Goal: Entertainment & Leisure: Browse casually

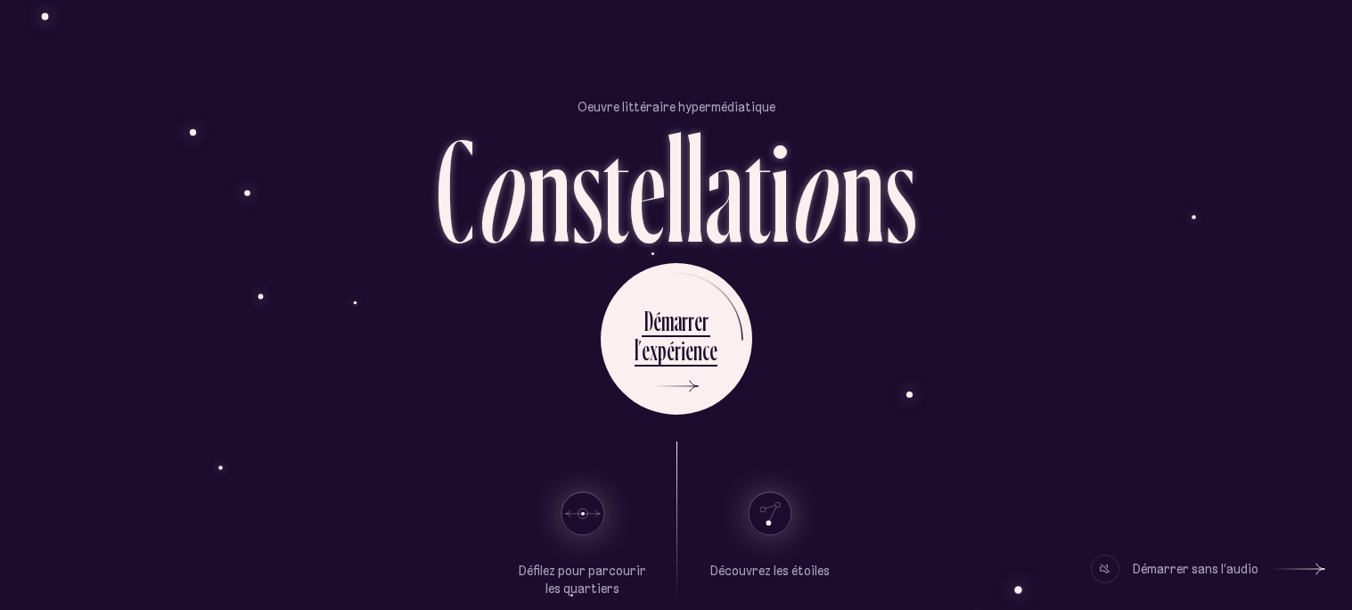
click at [766, 517] on use at bounding box center [769, 513] width 43 height 43
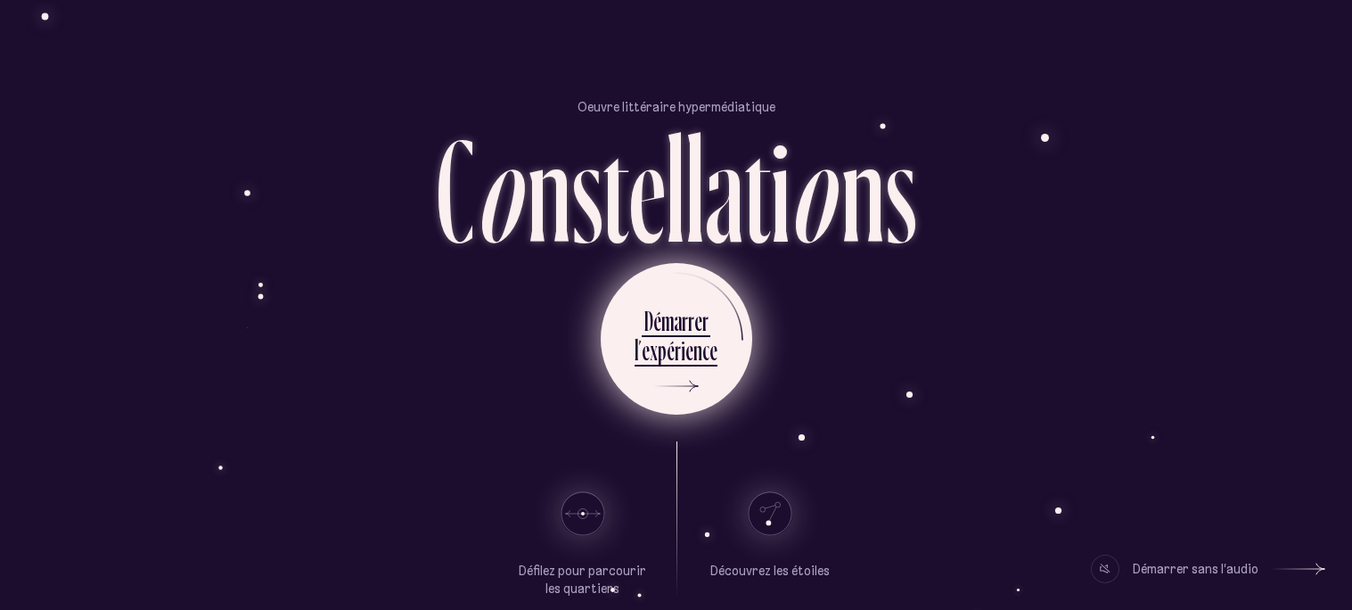
click at [667, 371] on div "l ’ e x p é r i e n c e" at bounding box center [676, 352] width 83 height 40
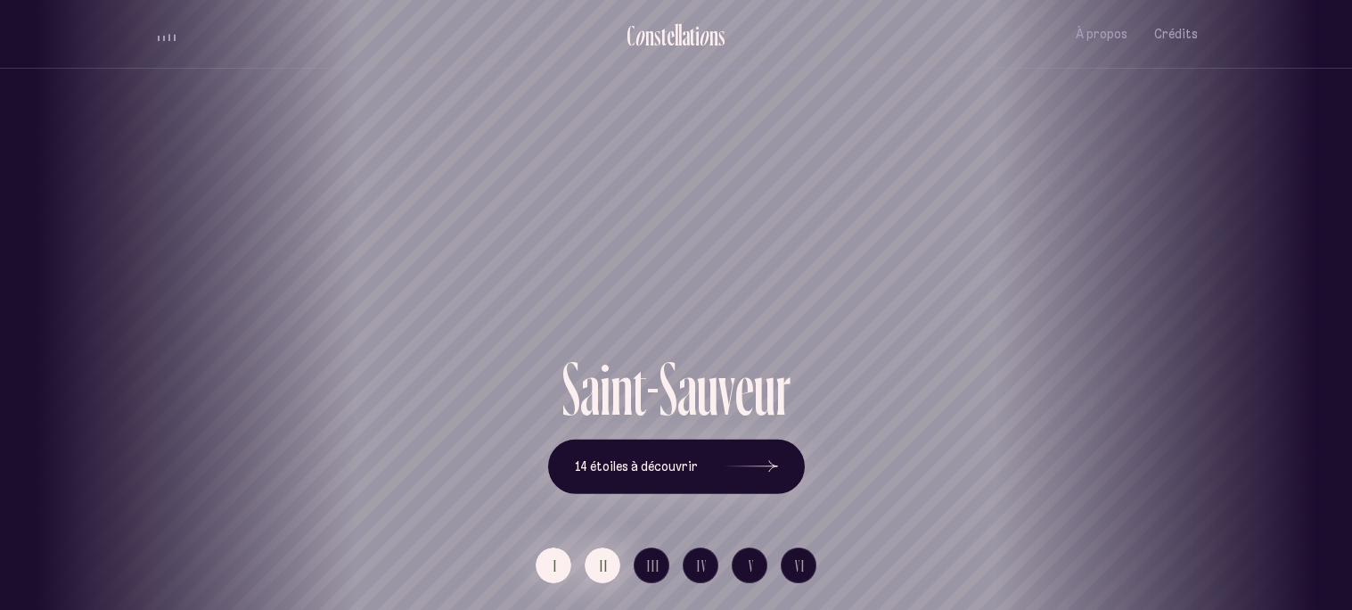
click at [594, 571] on button "II" at bounding box center [603, 565] width 36 height 36
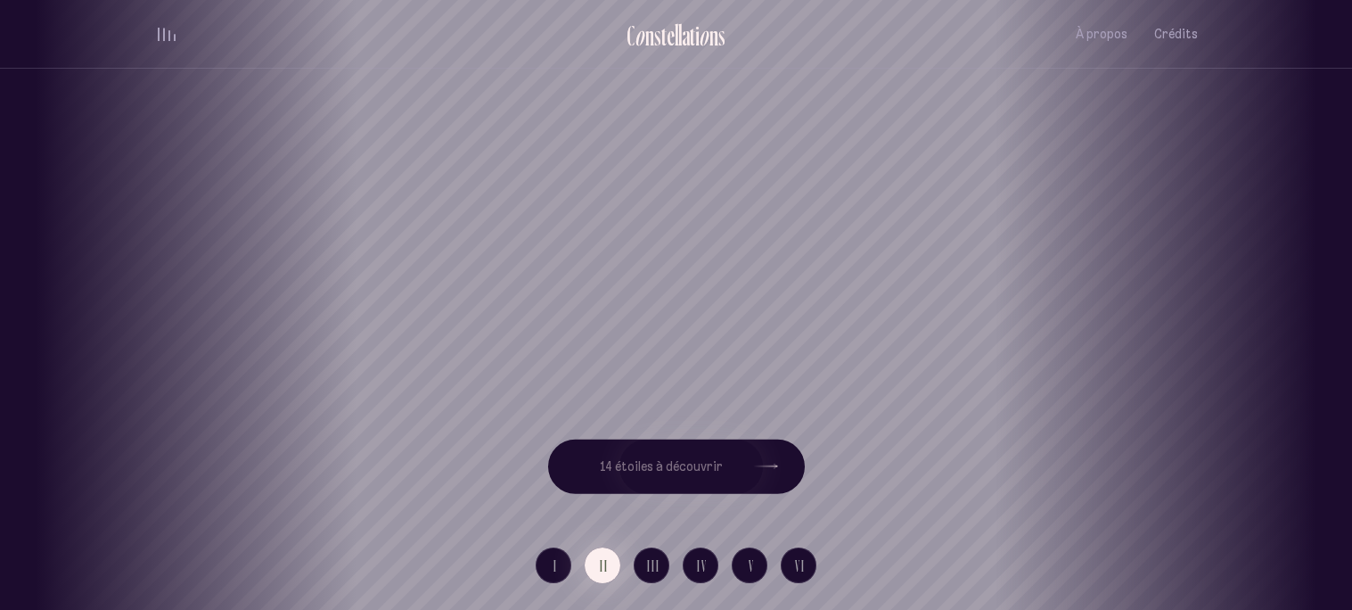
click at [644, 569] on div "[GEOGRAPHIC_DATA] [GEOGRAPHIC_DATA] [GEOGRAPHIC_DATA][PERSON_NAME][GEOGRAPHIC_D…" at bounding box center [676, 305] width 1352 height 610
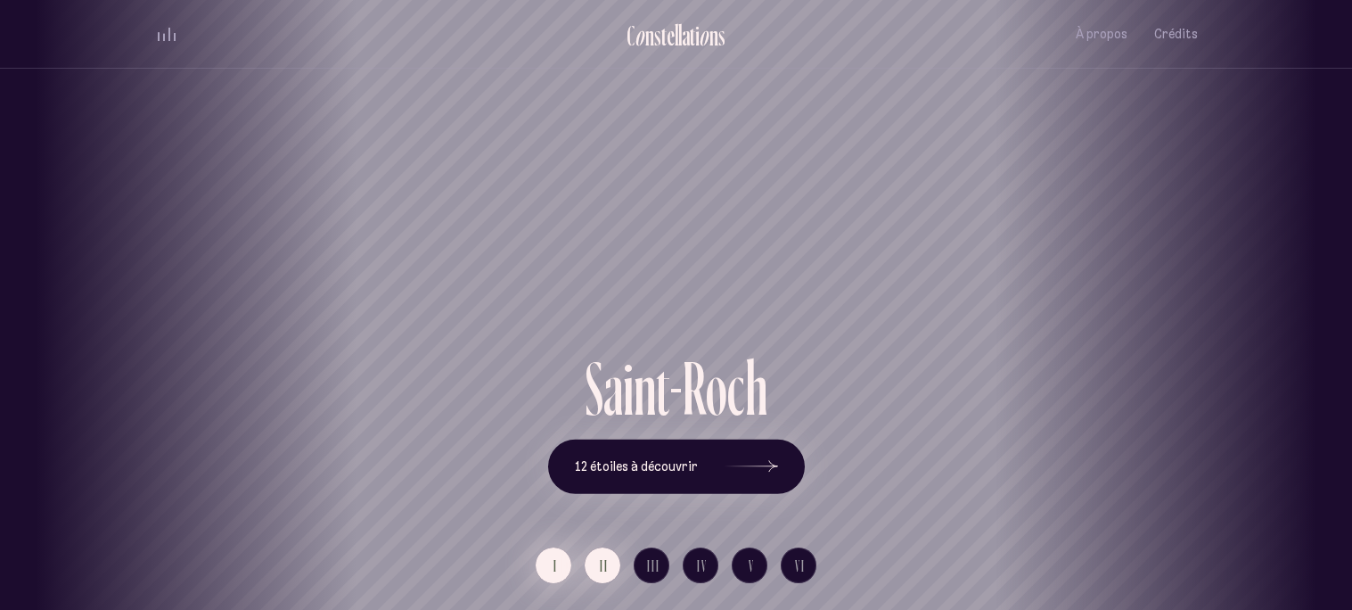
click at [555, 558] on span "I" at bounding box center [555, 565] width 4 height 15
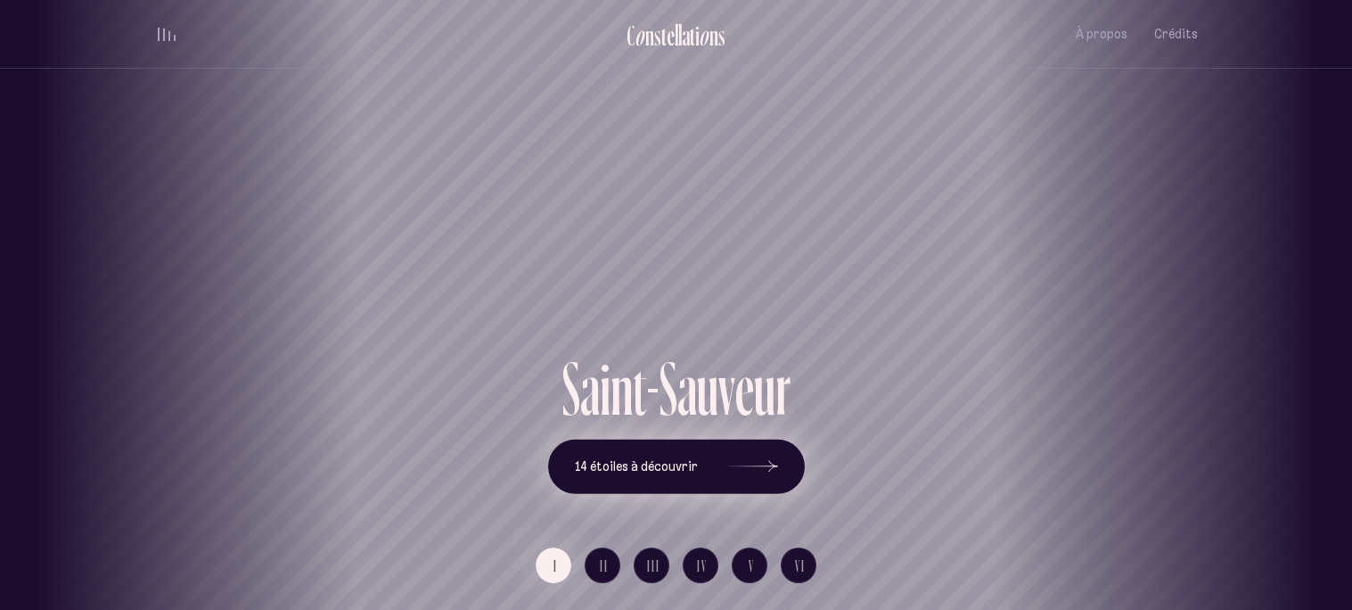
click at [677, 475] on button "14 étoiles à découvrir" at bounding box center [676, 465] width 257 height 55
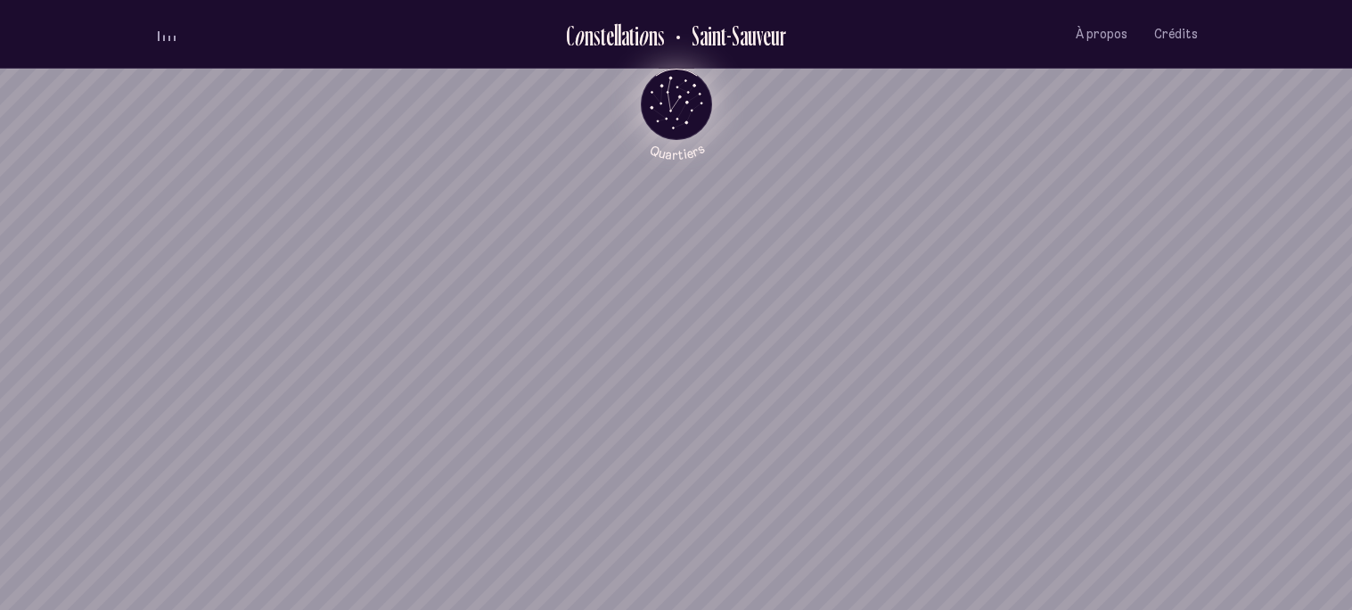
click at [680, 111] on icon "Quartiers" at bounding box center [676, 133] width 104 height 54
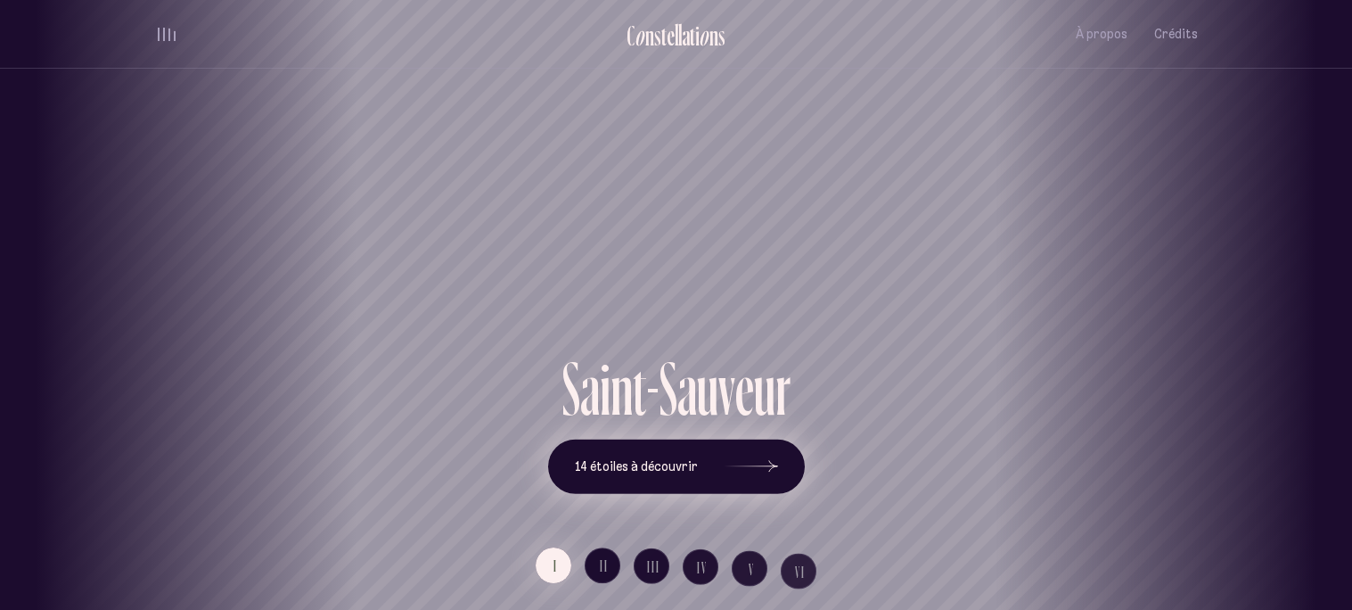
click at [655, 467] on span "14 étoiles à découvrir" at bounding box center [636, 466] width 123 height 15
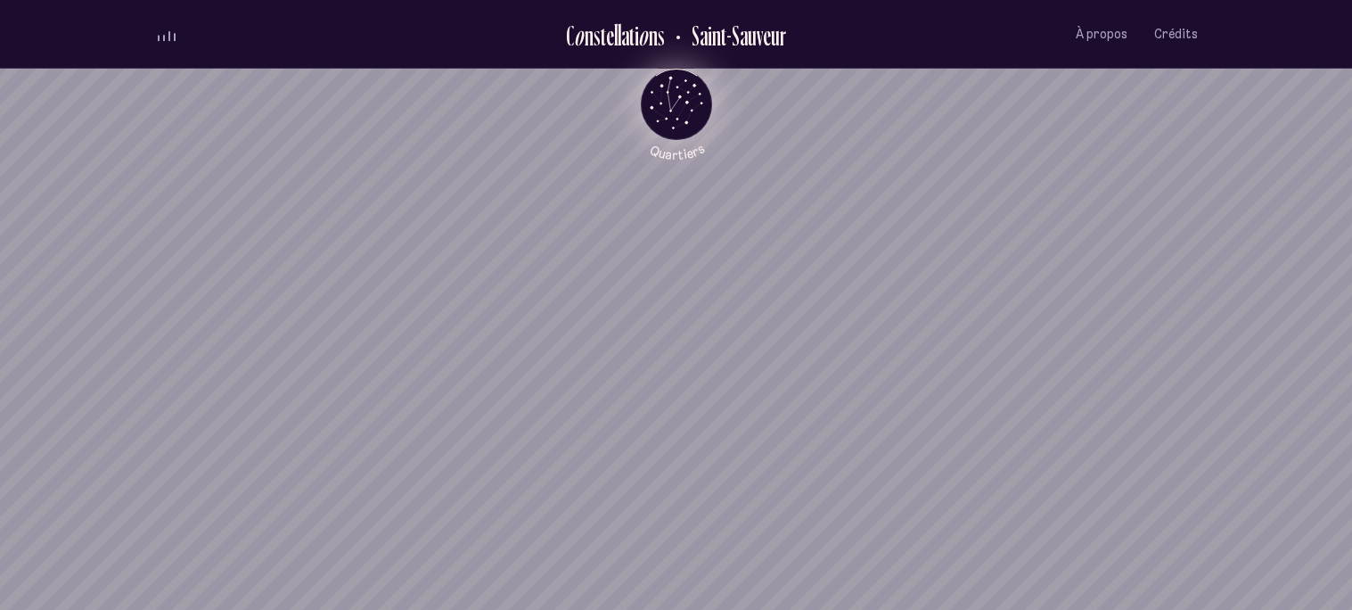
click at [680, 110] on icon "Quartiers" at bounding box center [676, 133] width 104 height 54
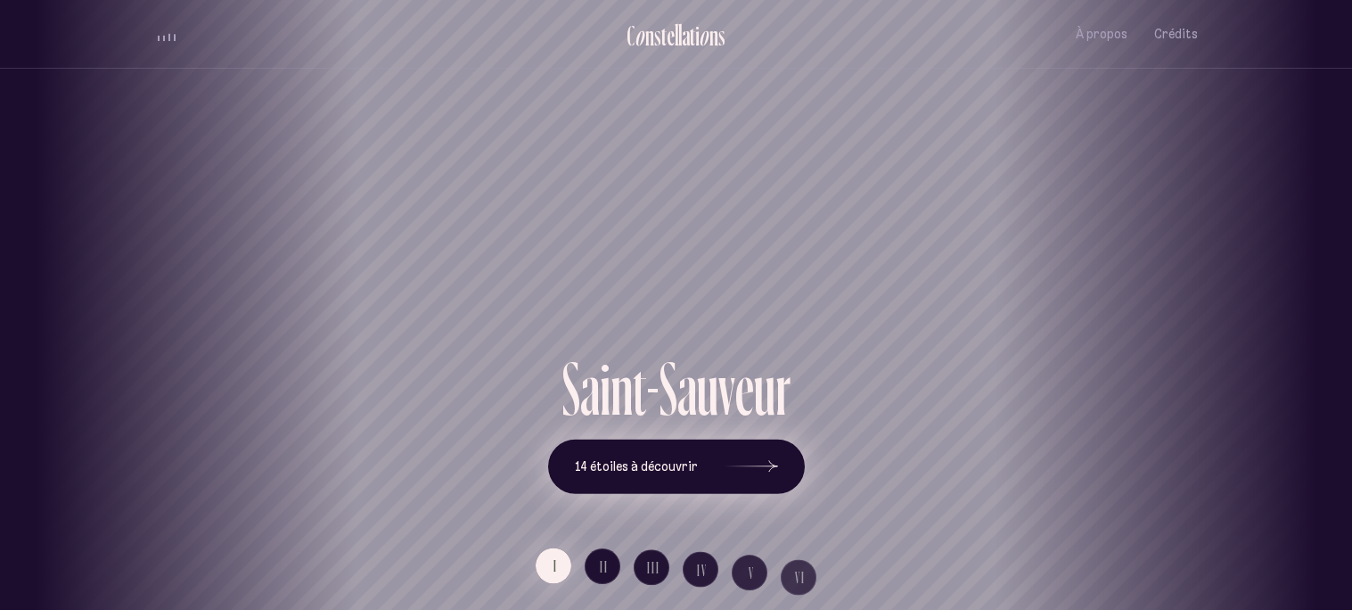
click at [652, 462] on span "14 étoiles à découvrir" at bounding box center [636, 466] width 123 height 15
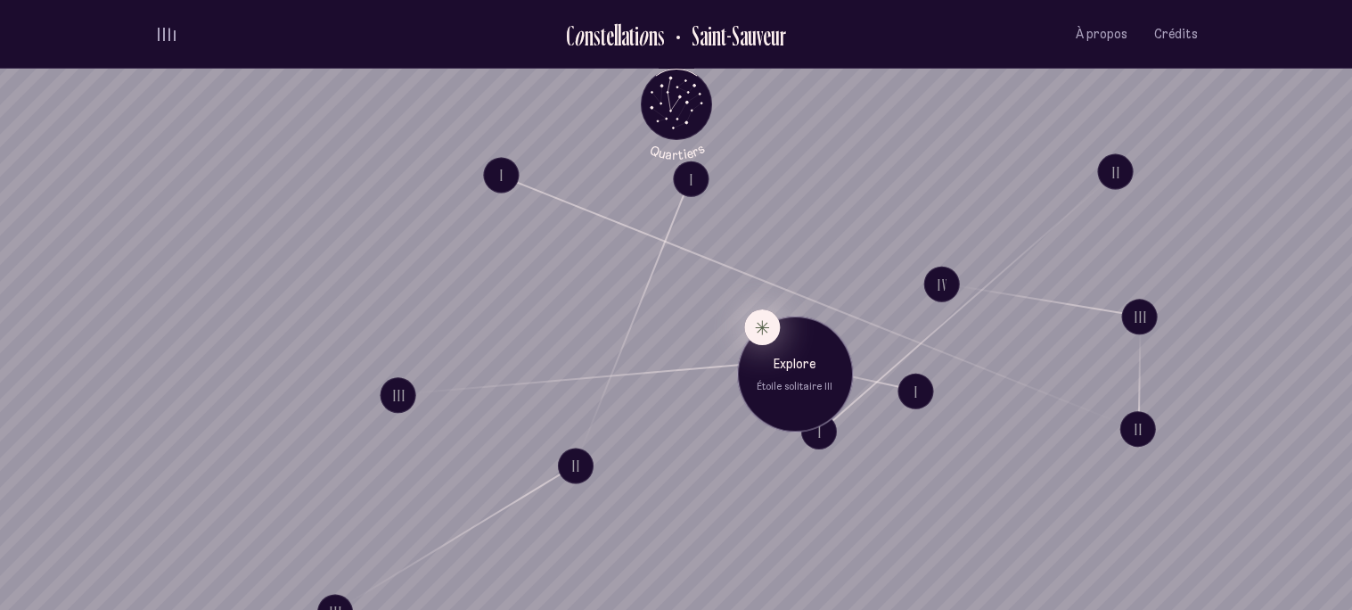
click at [758, 321] on button "Explore Étoile solitaire III" at bounding box center [762, 327] width 36 height 36
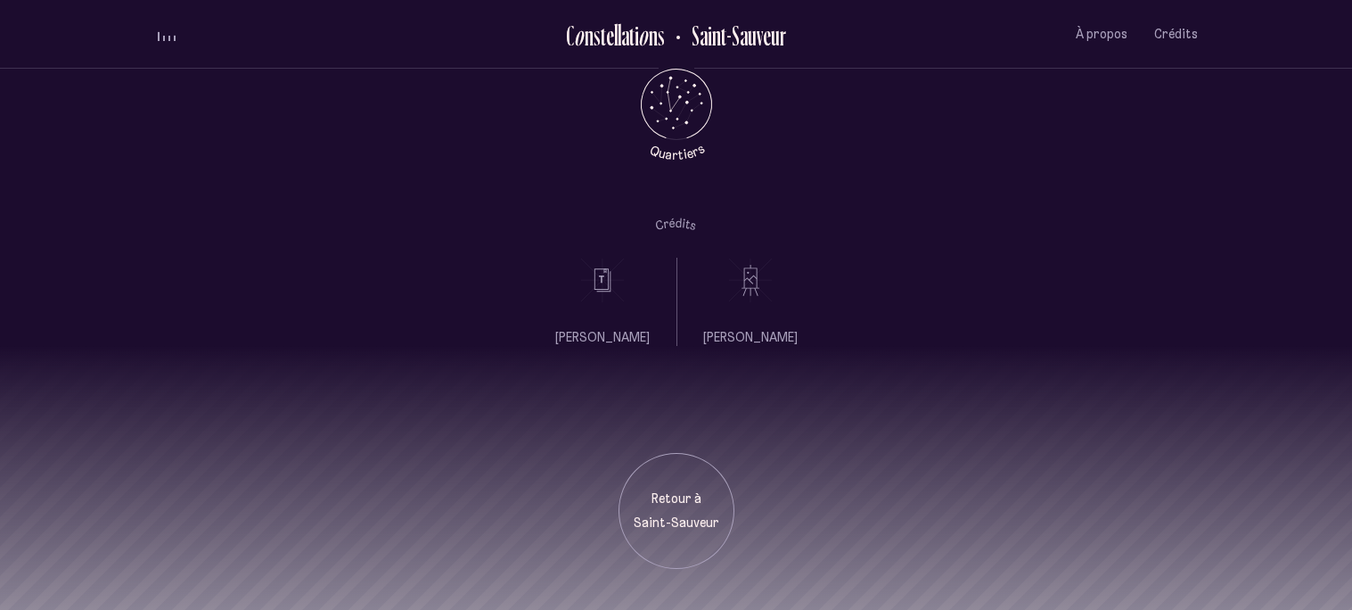
scroll to position [812, 0]
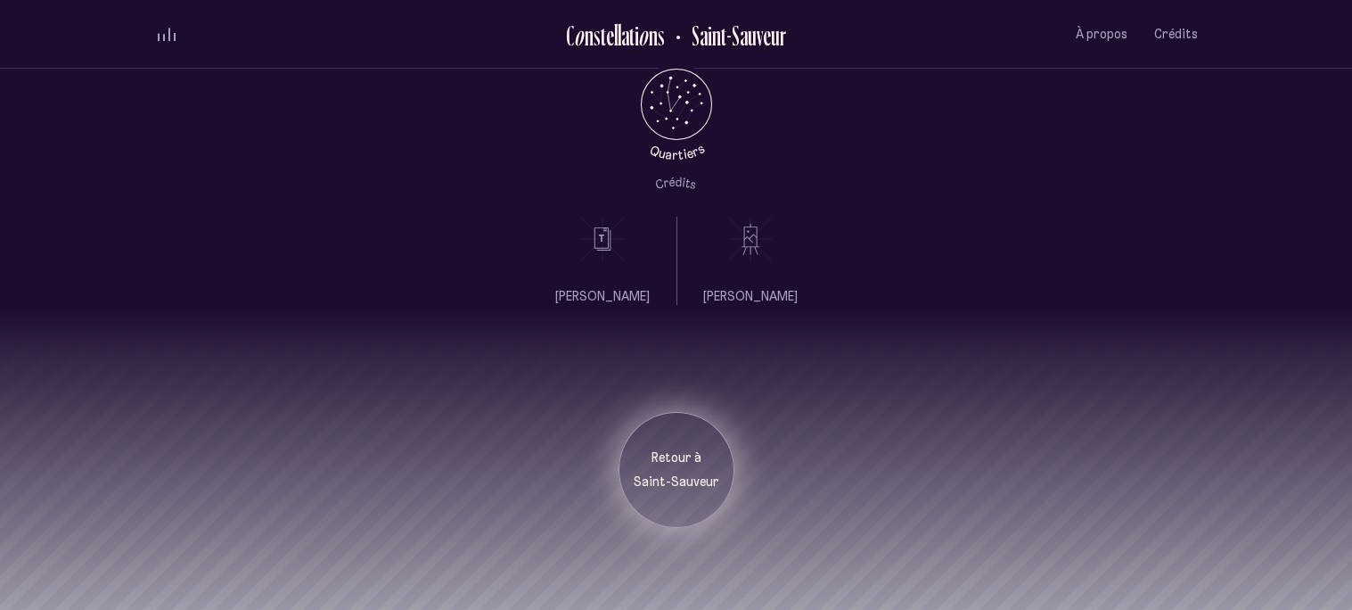
click at [696, 494] on div "Retour à [GEOGRAPHIC_DATA]" at bounding box center [676, 470] width 116 height 116
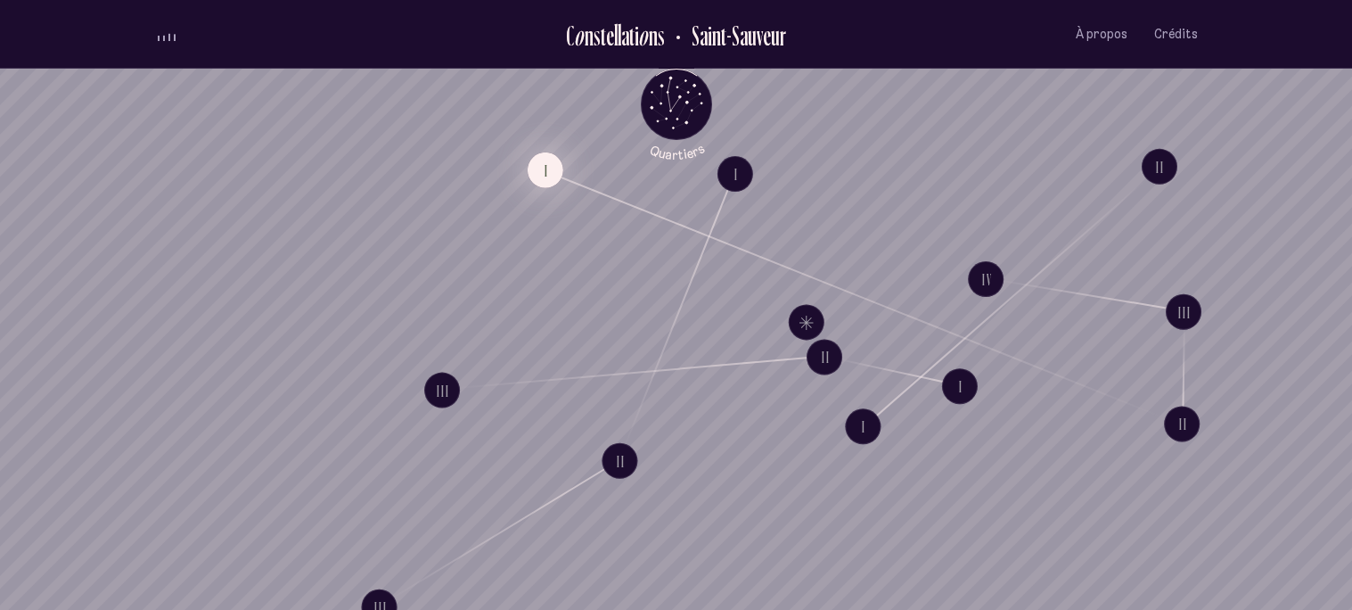
click at [548, 168] on button "I" at bounding box center [545, 170] width 36 height 36
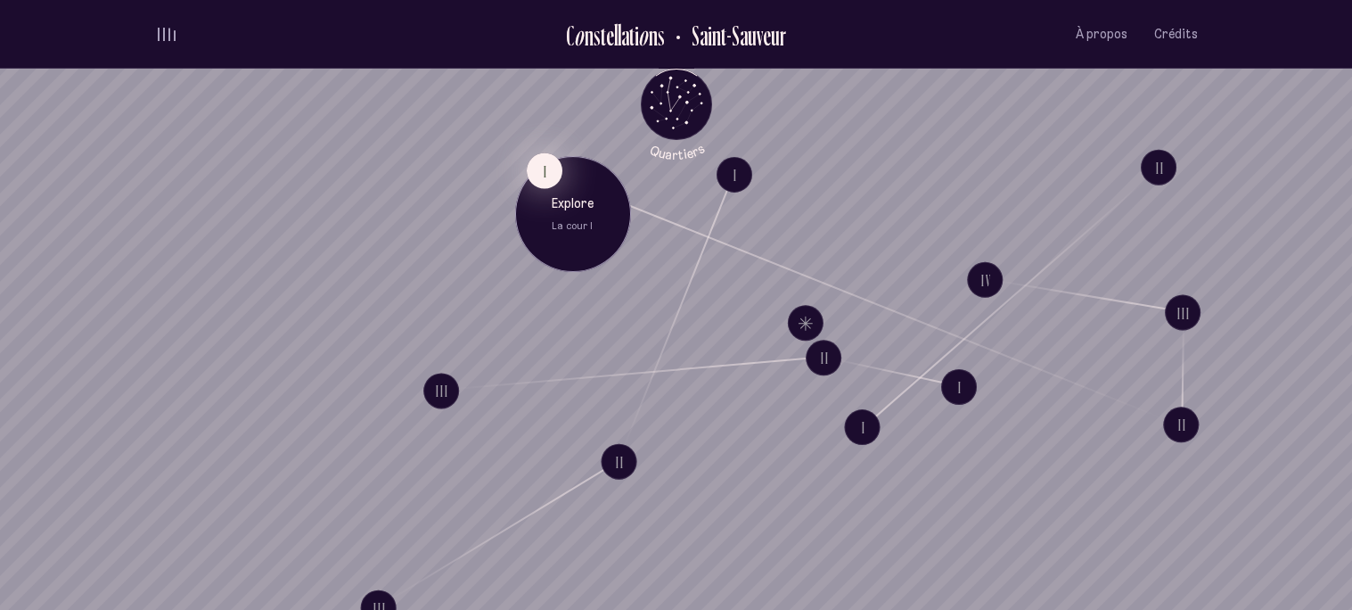
click at [549, 172] on button "I" at bounding box center [544, 171] width 36 height 36
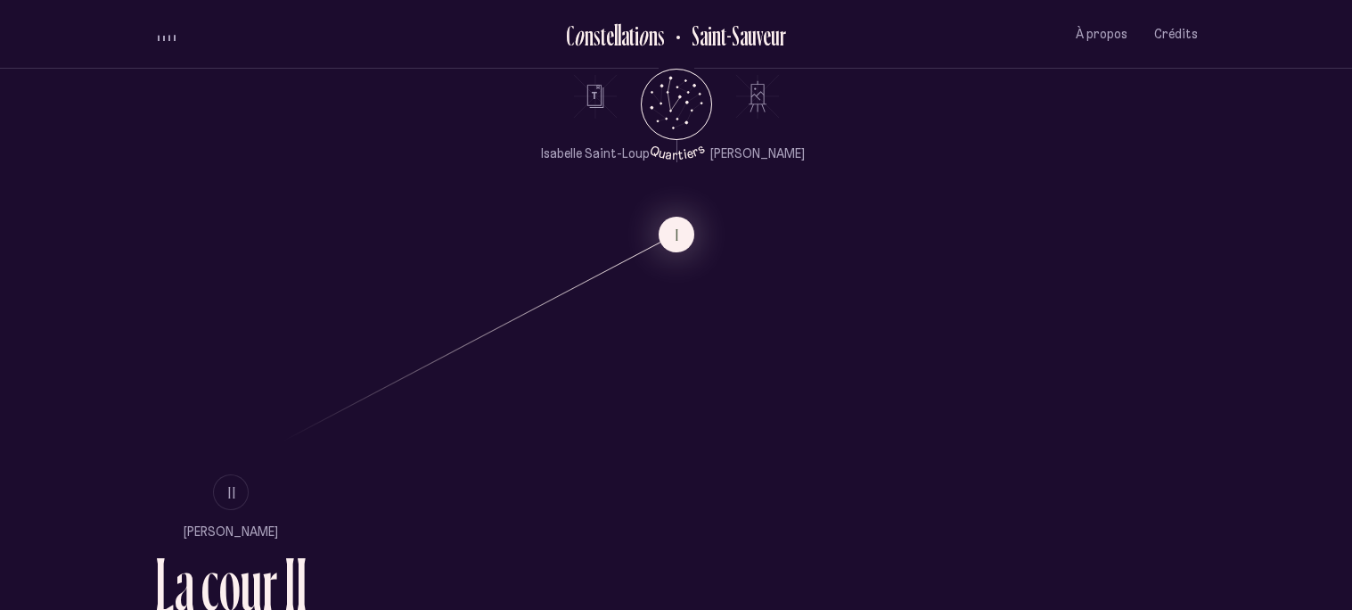
scroll to position [968, 0]
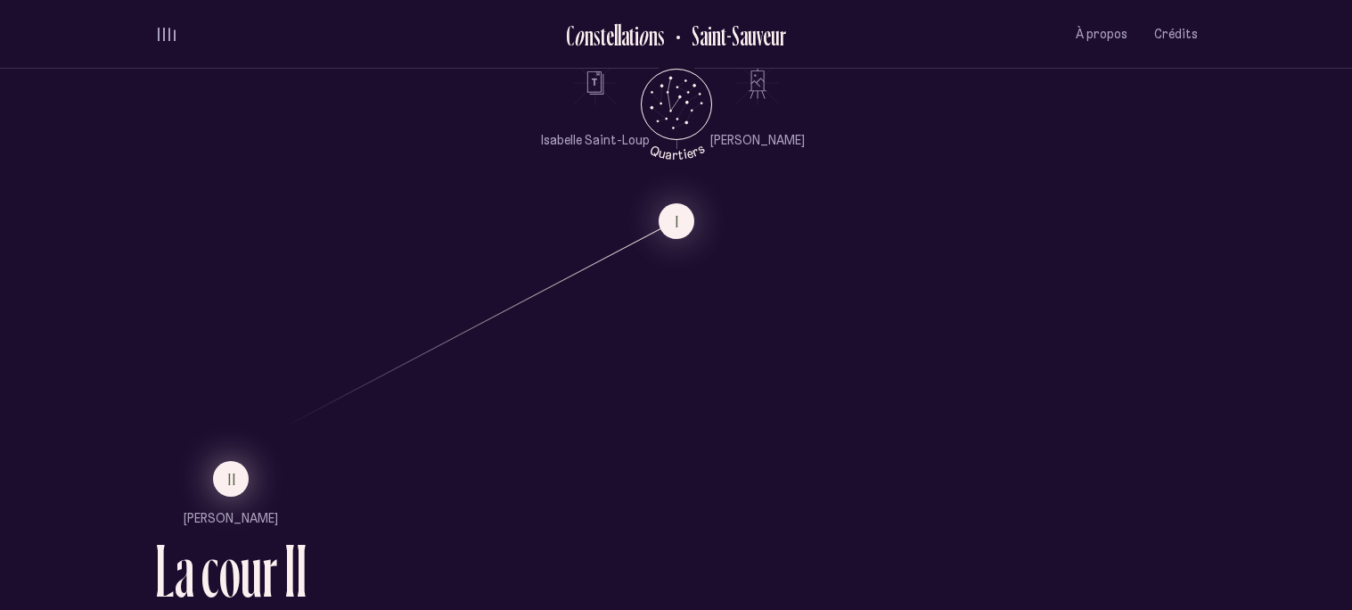
click at [240, 483] on button "II" at bounding box center [231, 479] width 36 height 36
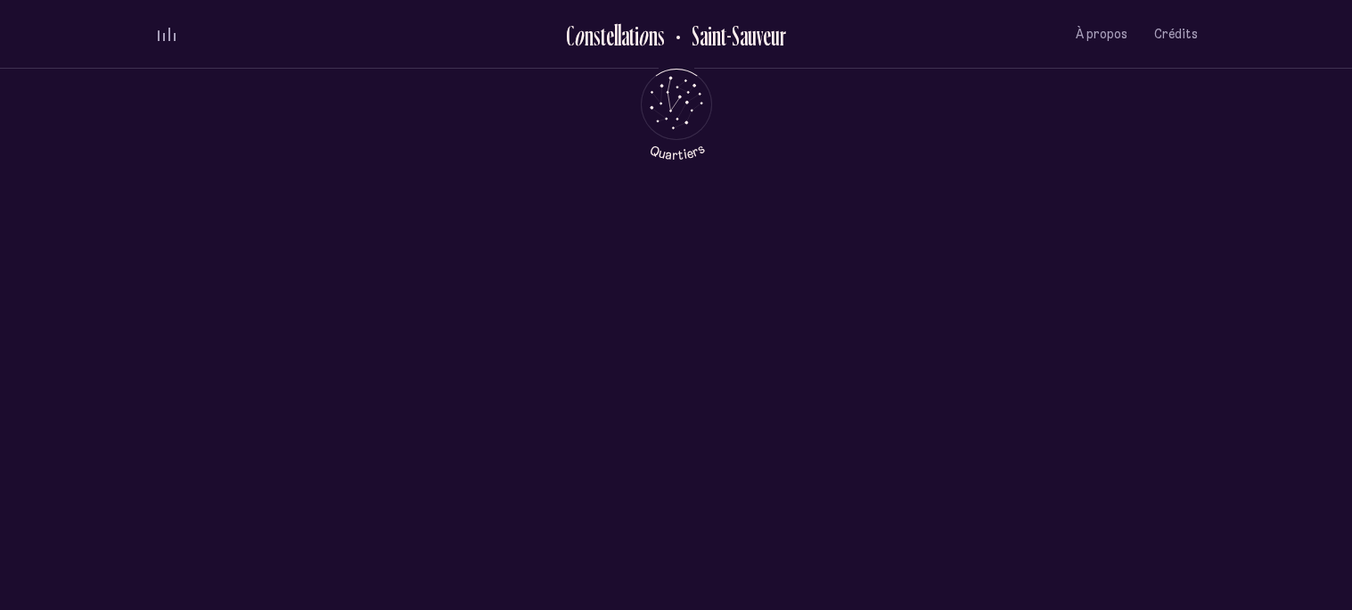
scroll to position [0, 0]
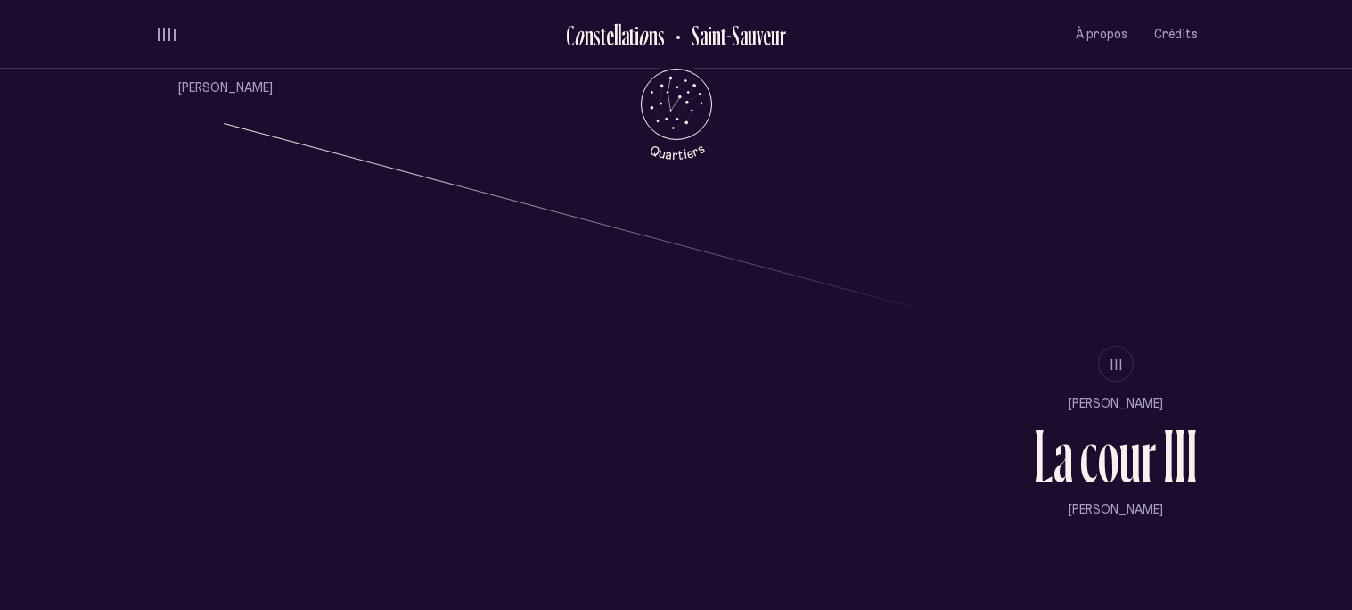
scroll to position [1505, 0]
click at [1130, 374] on li "III" at bounding box center [1116, 363] width 164 height 36
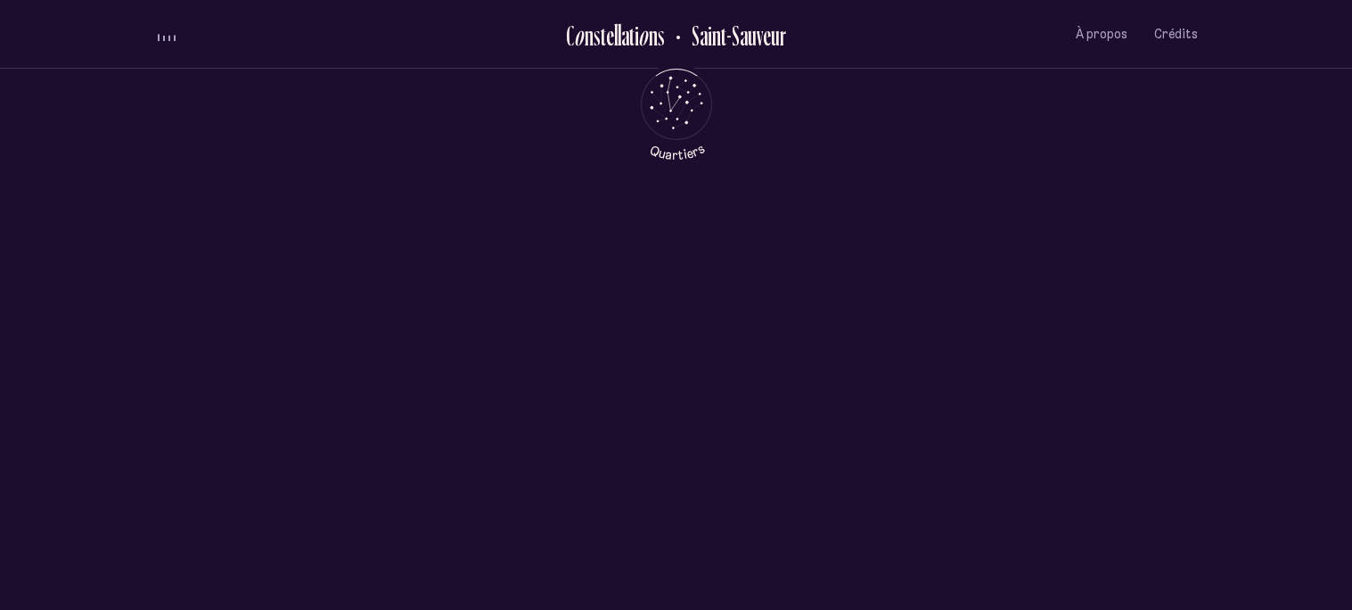
scroll to position [0, 0]
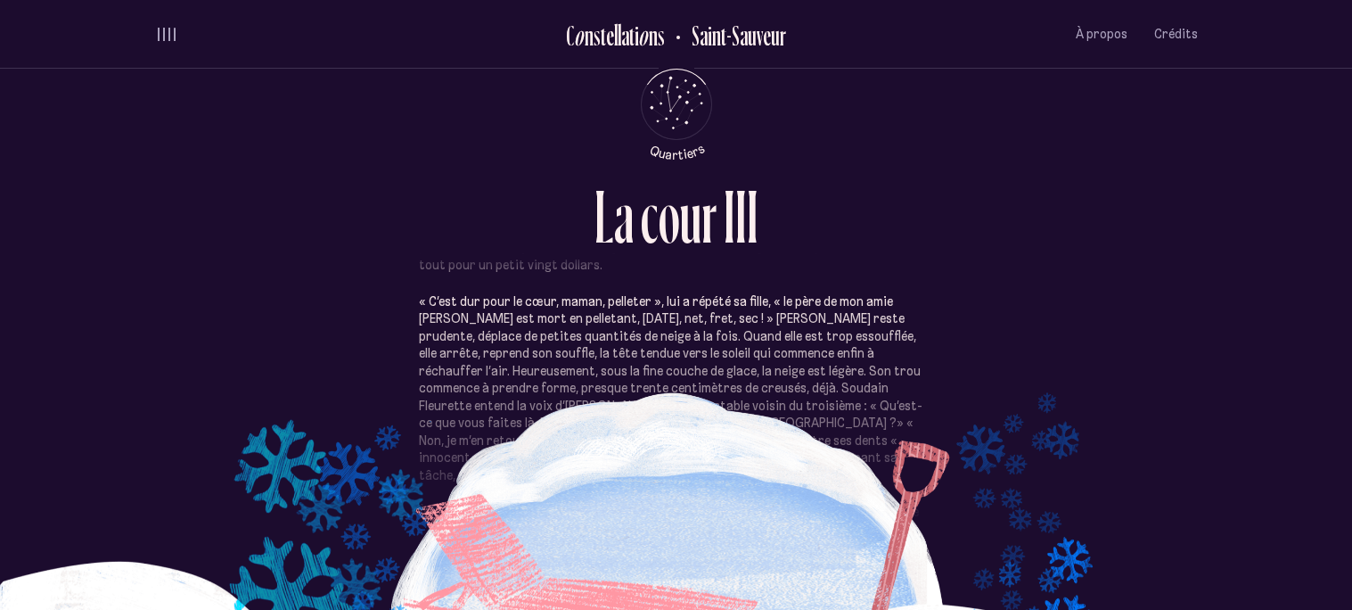
scroll to position [291, 0]
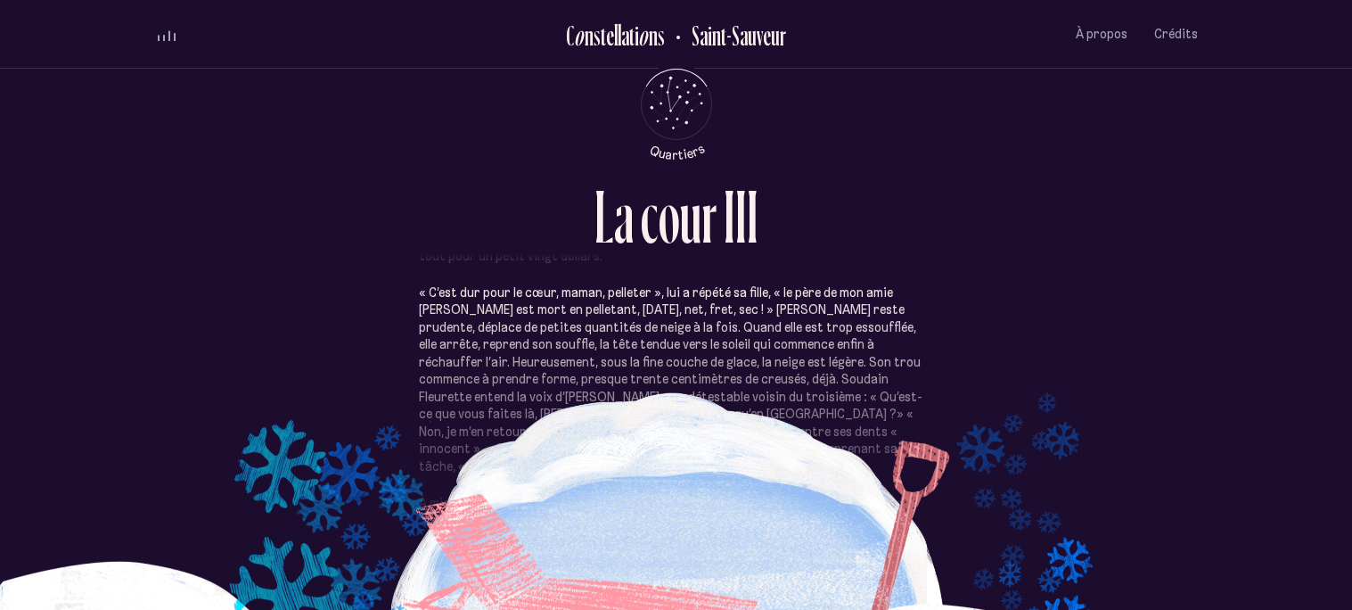
click at [911, 376] on p "« C’est dur pour le cœur, maman, pelleter », lui a répété sa fille, « le père d…" at bounding box center [676, 380] width 515 height 192
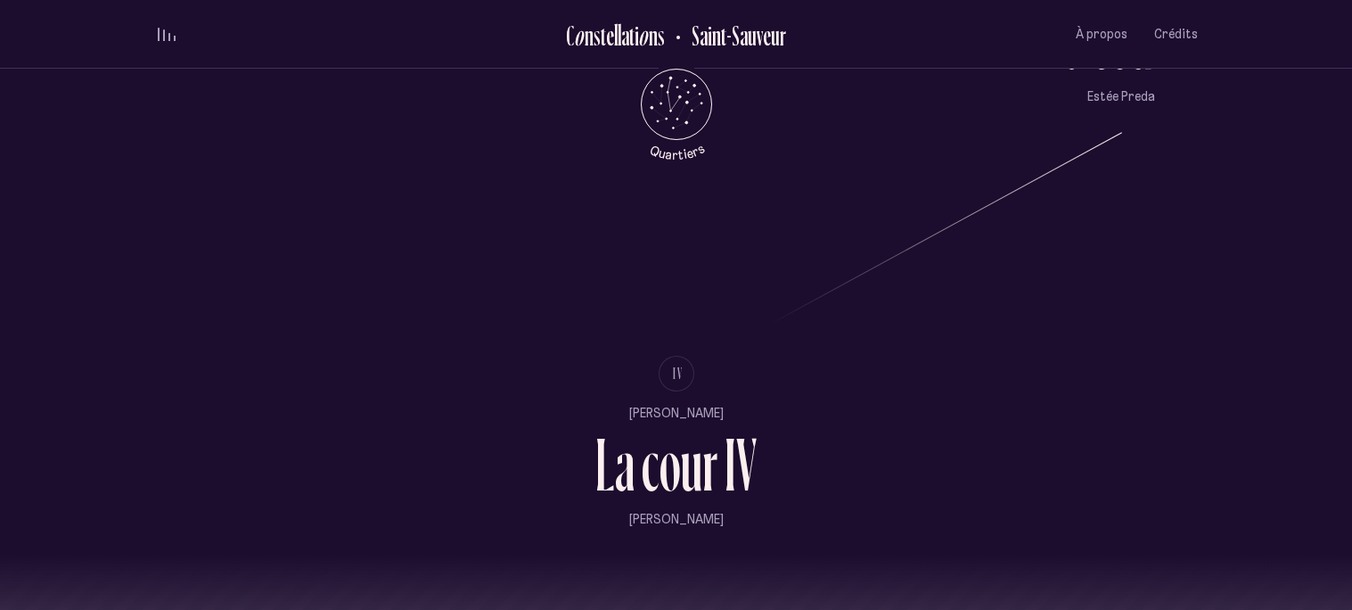
scroll to position [1921, 0]
click at [675, 375] on span "IV" at bounding box center [678, 369] width 11 height 15
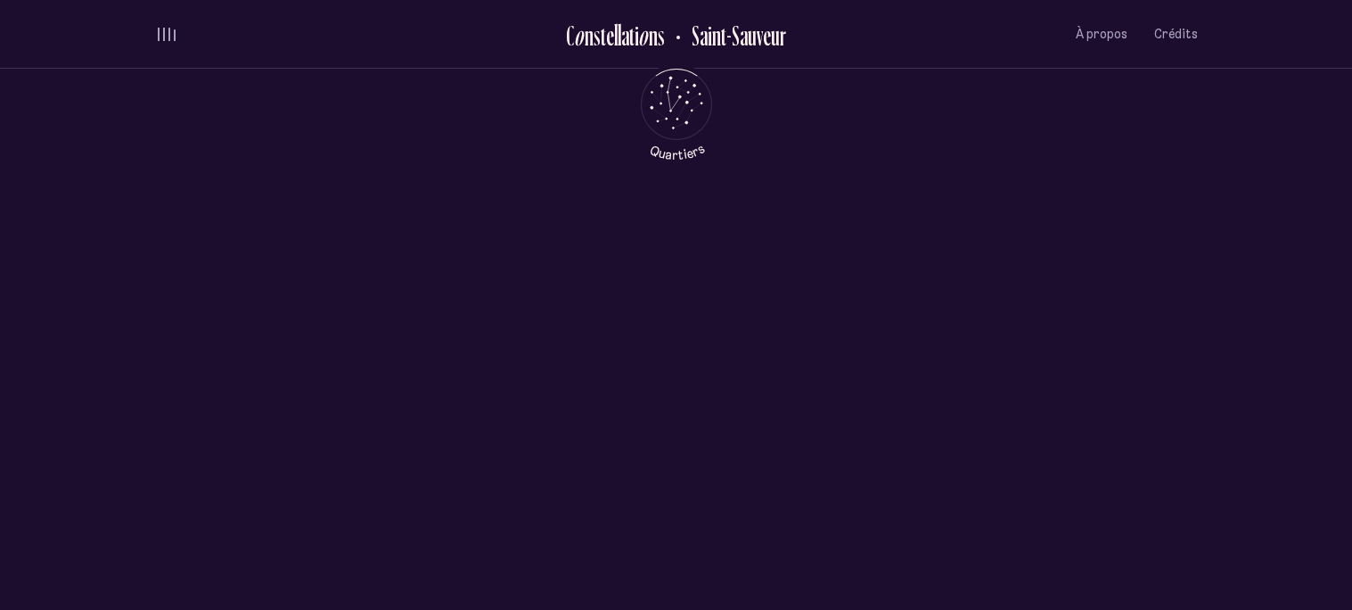
scroll to position [0, 0]
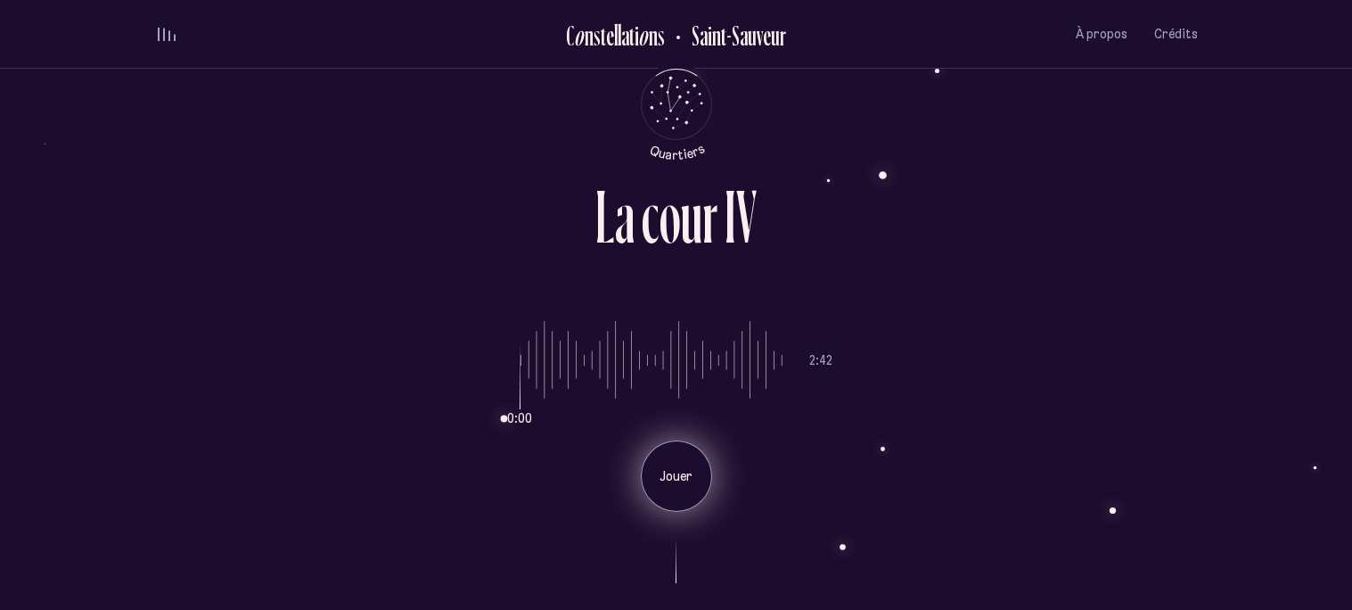
click at [670, 470] on p "Jouer" at bounding box center [676, 477] width 45 height 18
click at [688, 487] on div "Jouer" at bounding box center [676, 475] width 71 height 71
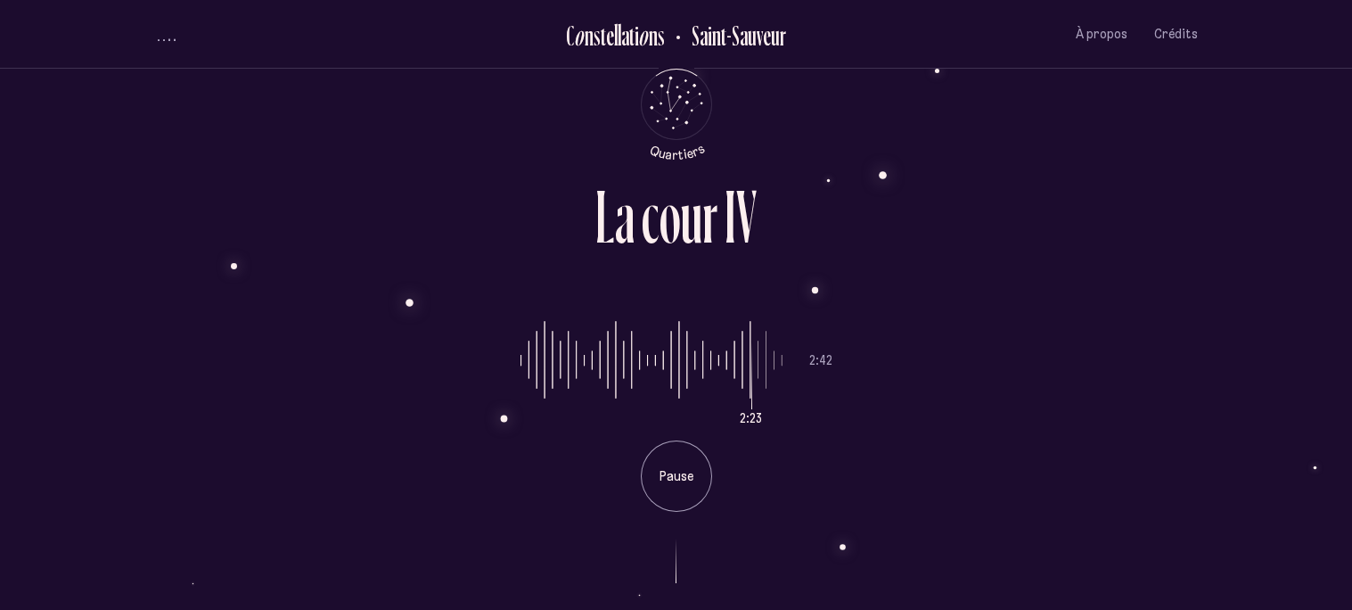
type input "***"
click at [720, 390] on input "range" at bounding box center [651, 360] width 262 height 134
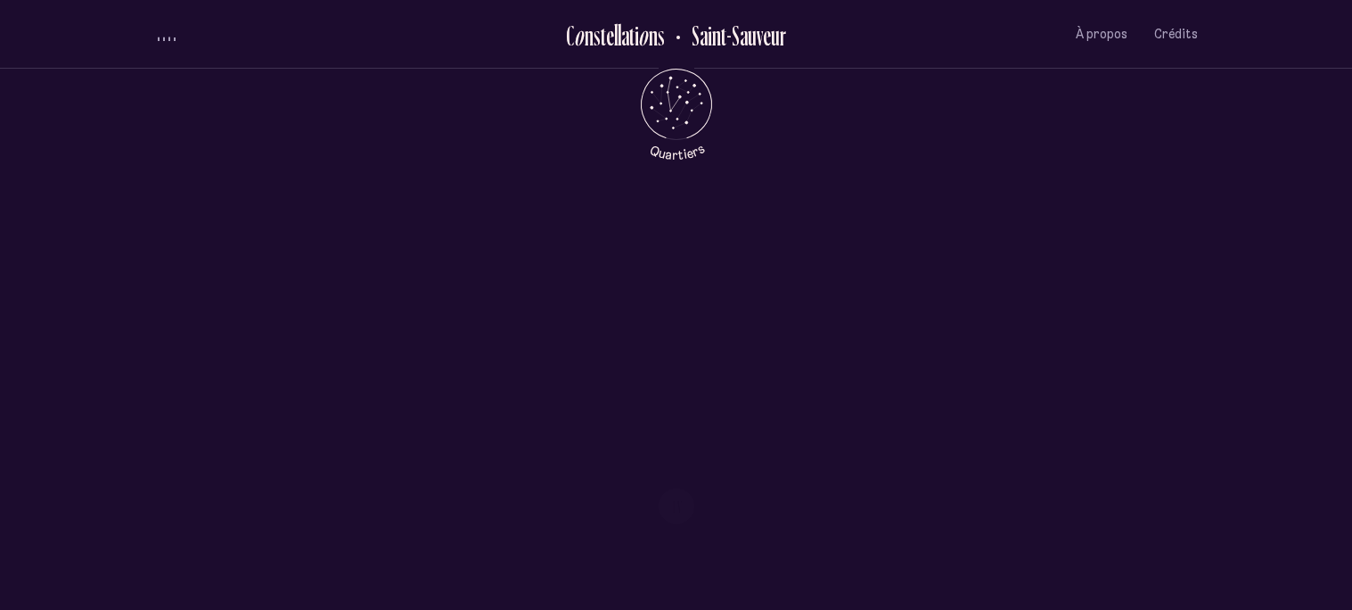
scroll to position [771, 0]
click at [1113, 283] on div "[PERSON_NAME] [PERSON_NAME] Millimetrik" at bounding box center [676, 293] width 1352 height 105
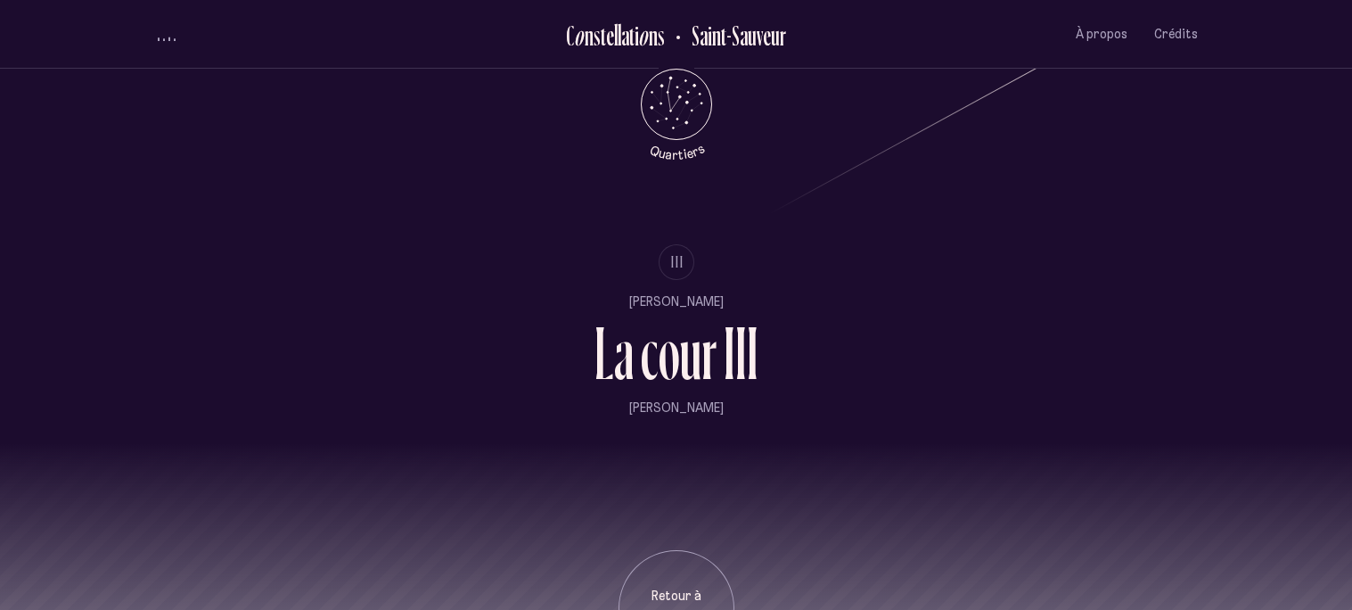
scroll to position [2166, 0]
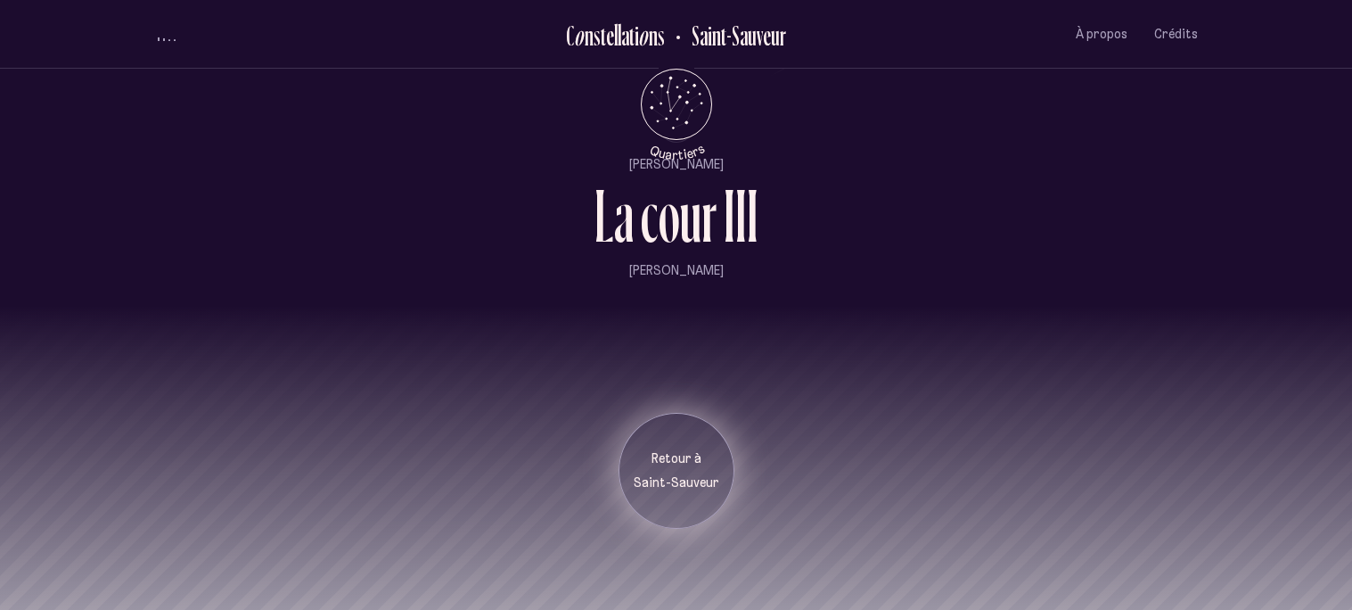
click at [661, 483] on p "Saint-Sauveur" at bounding box center [676, 483] width 89 height 18
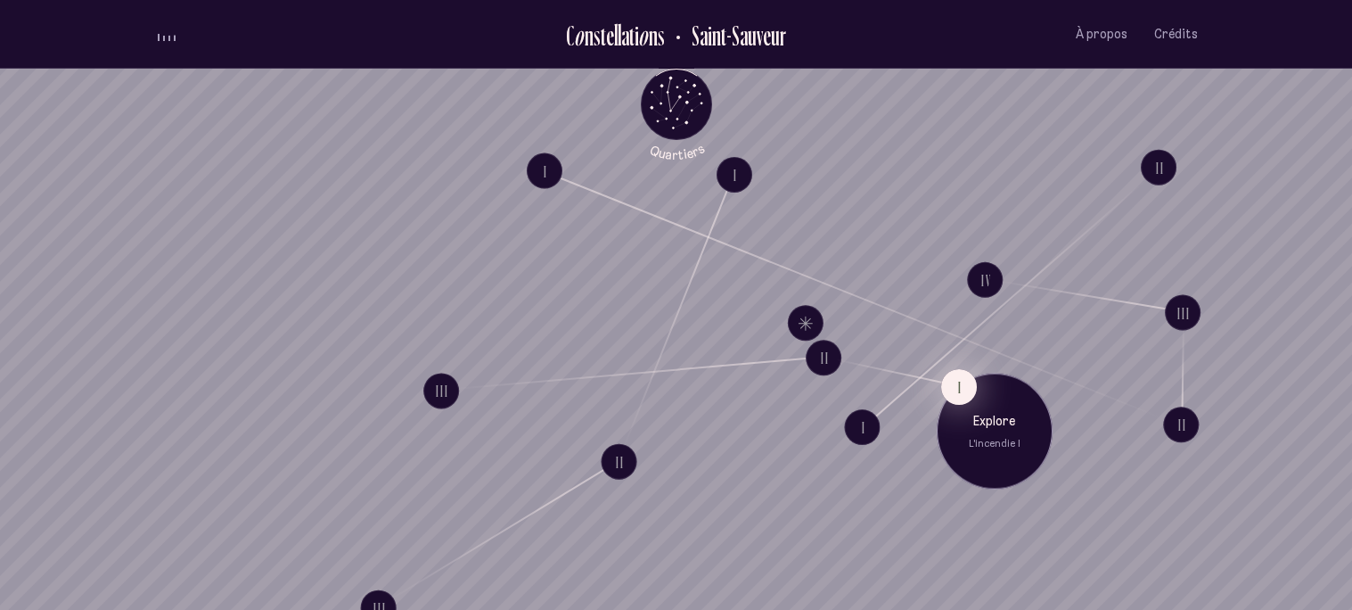
click at [952, 388] on button "I" at bounding box center [959, 387] width 36 height 36
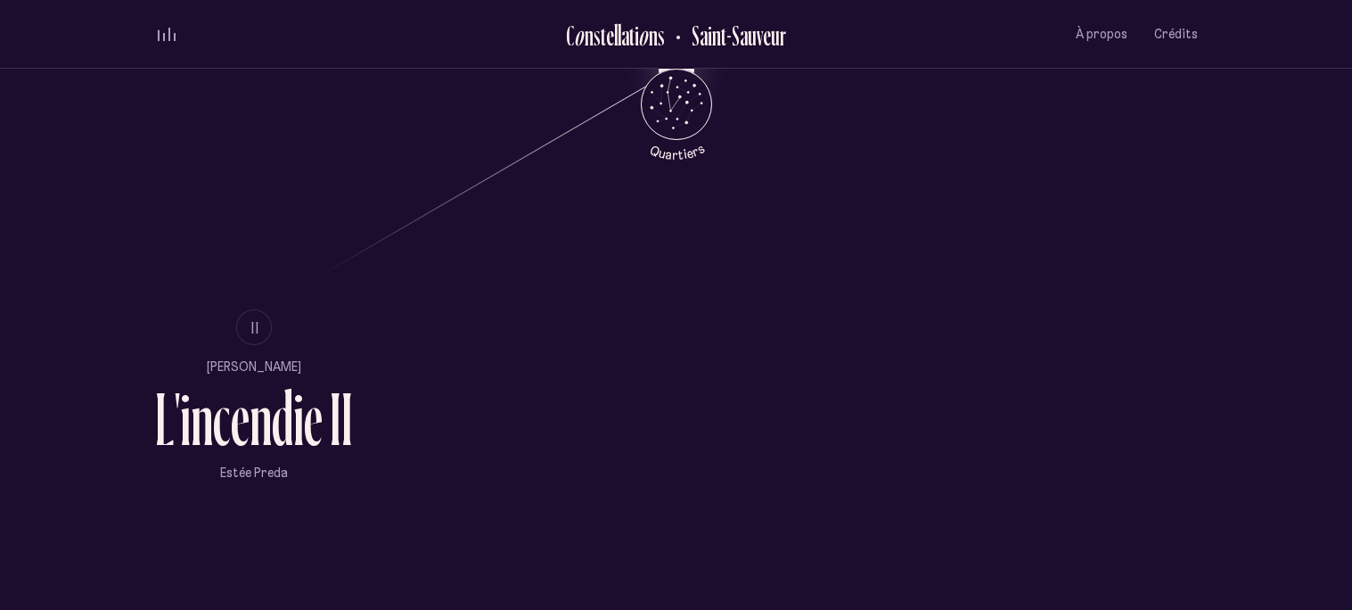
scroll to position [1129, 0]
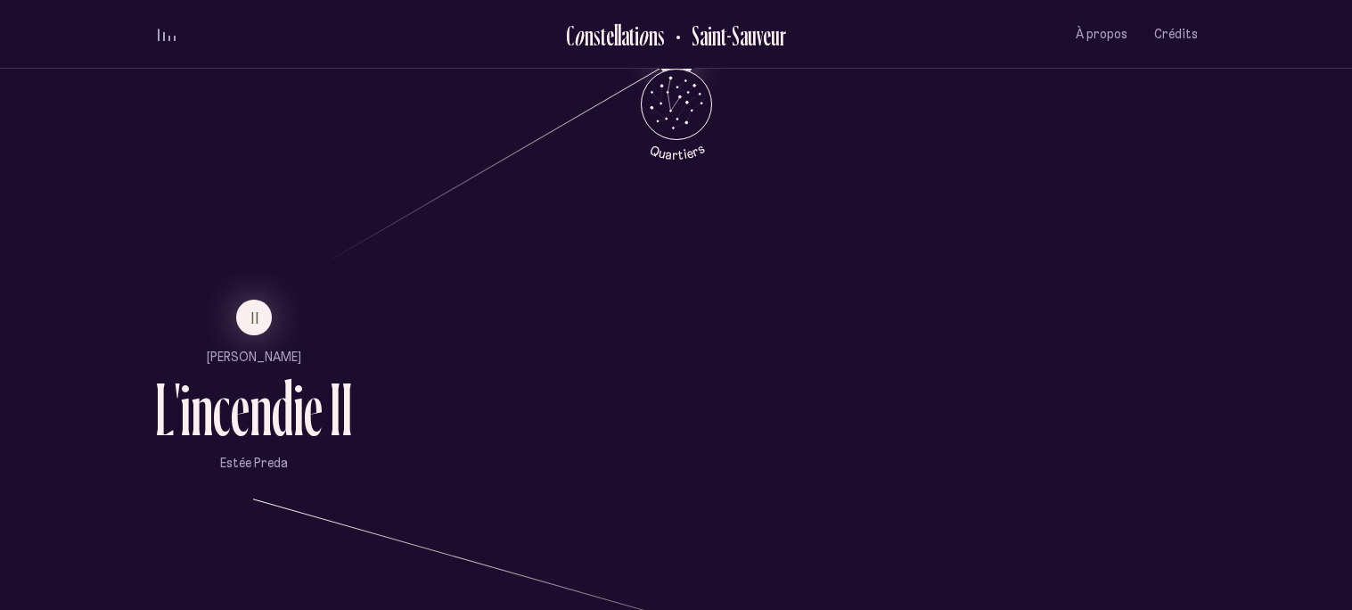
click at [271, 321] on li "II" at bounding box center [254, 317] width 198 height 36
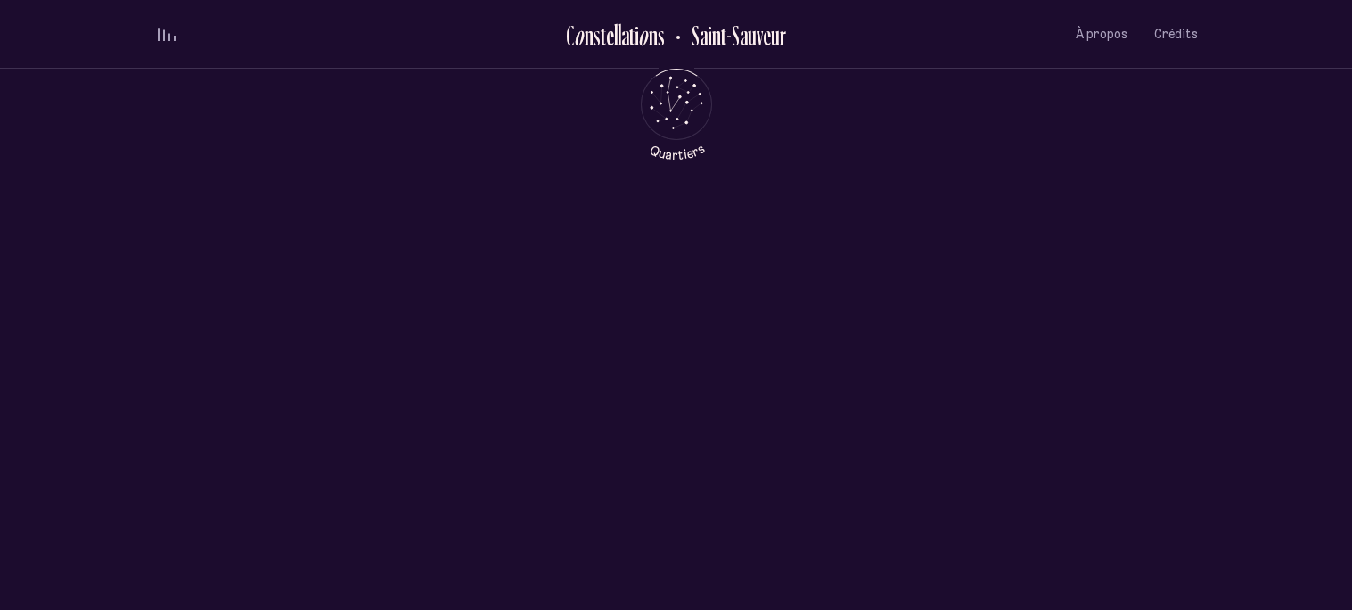
scroll to position [0, 0]
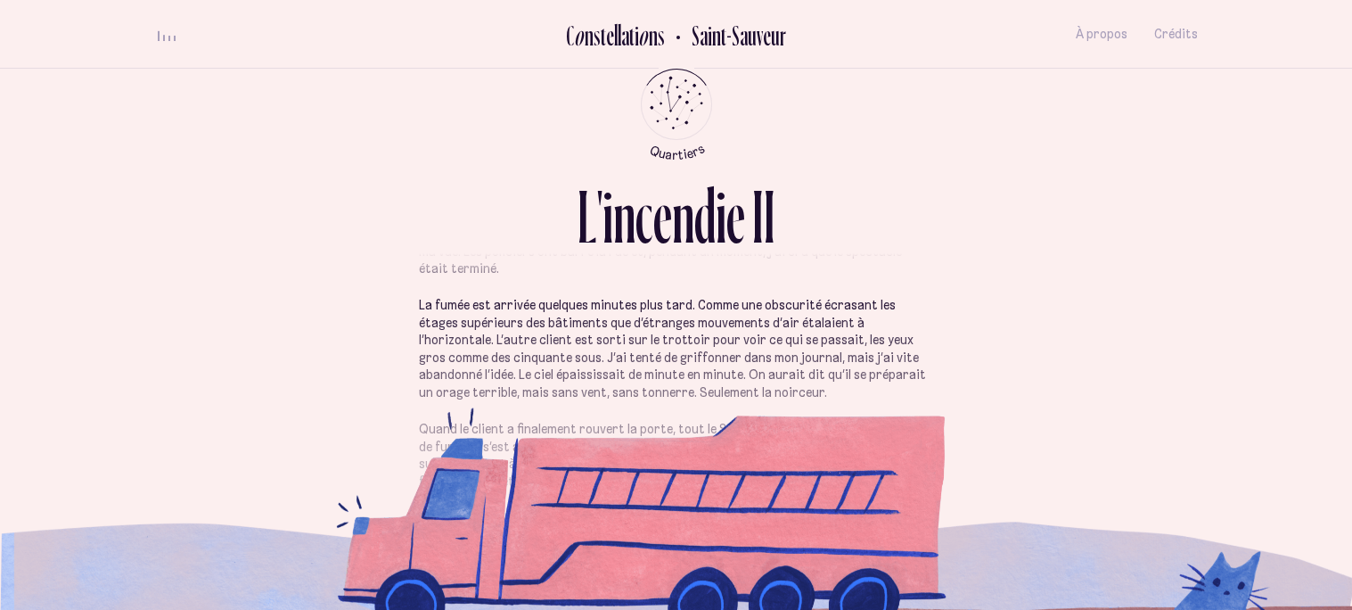
scroll to position [199, 0]
click at [929, 357] on p "La fumée est arrivée quelques minutes plus tard. Comme une obscurité écrasant l…" at bounding box center [676, 342] width 515 height 104
